Goal: Find contact information: Find contact information

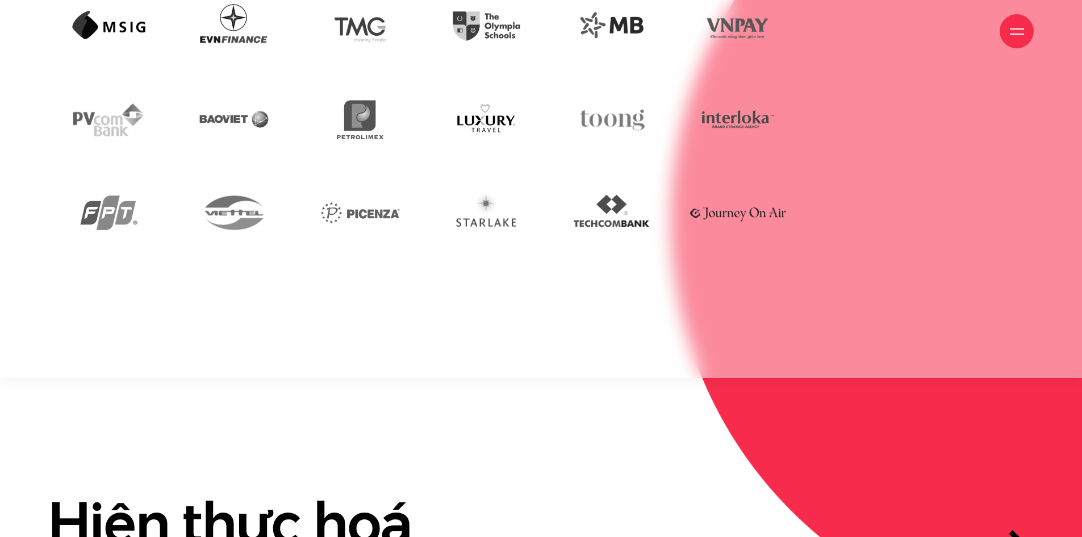
scroll to position [3236, 0]
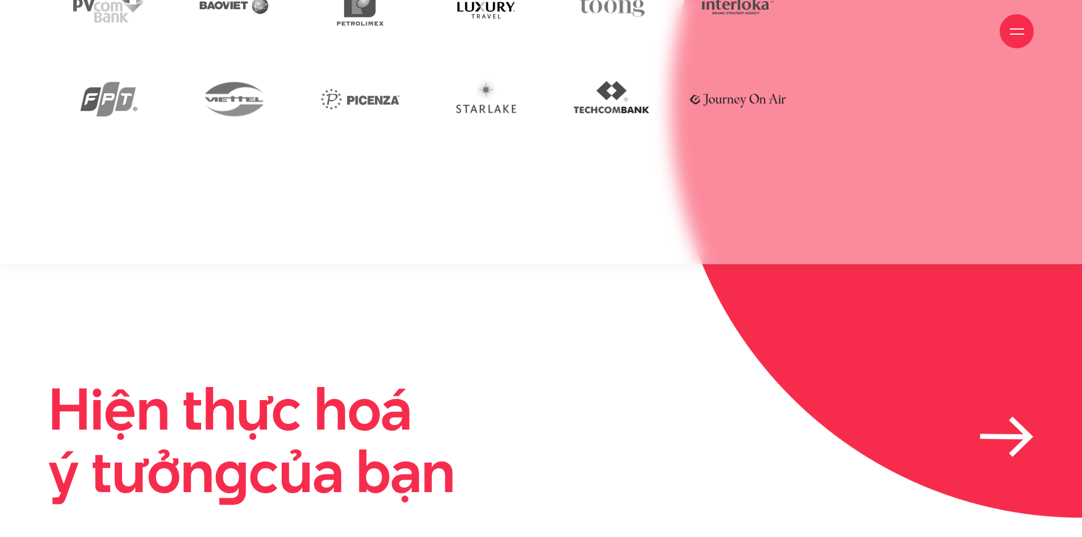
click at [999, 436] on icon at bounding box center [1004, 436] width 45 height 1
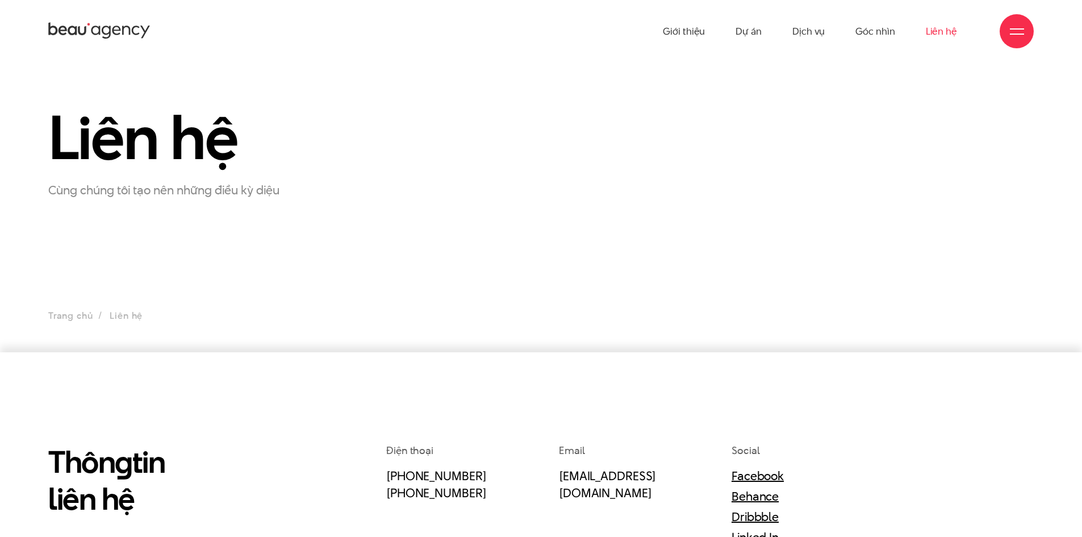
click at [86, 30] on icon at bounding box center [82, 30] width 9 height 9
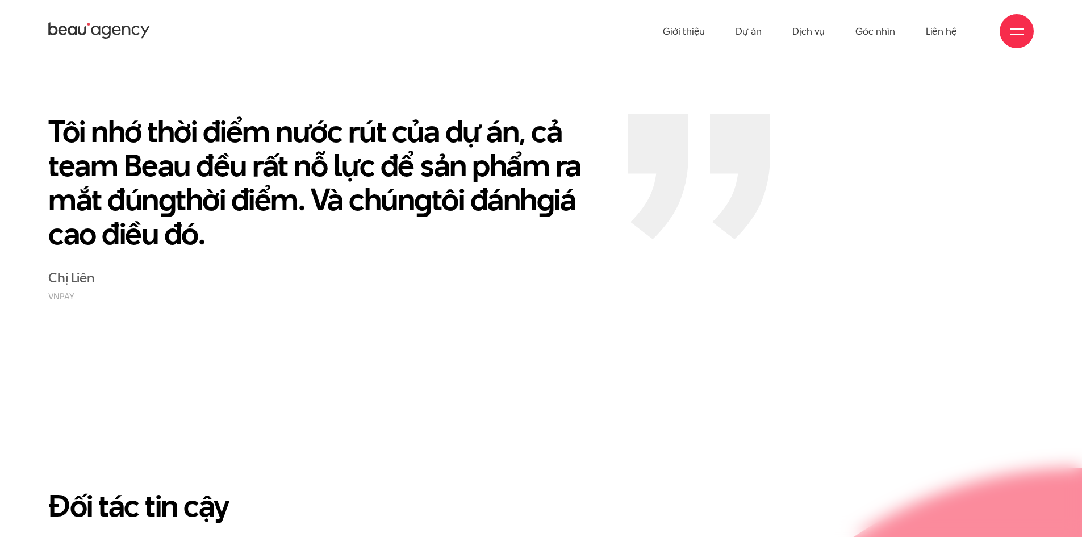
scroll to position [2237, 0]
